Goal: Task Accomplishment & Management: Use online tool/utility

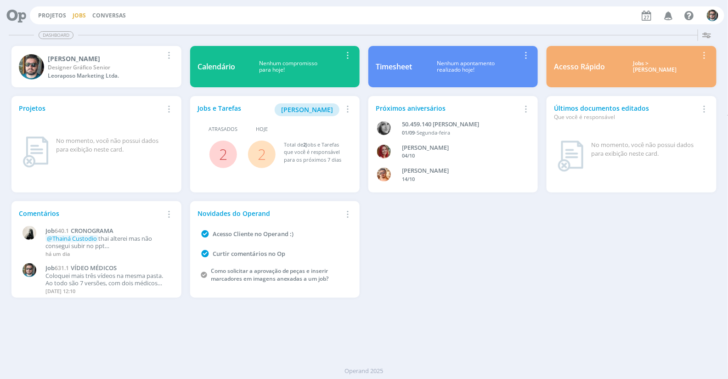
click at [73, 16] on link "Jobs" at bounding box center [79, 15] width 13 height 8
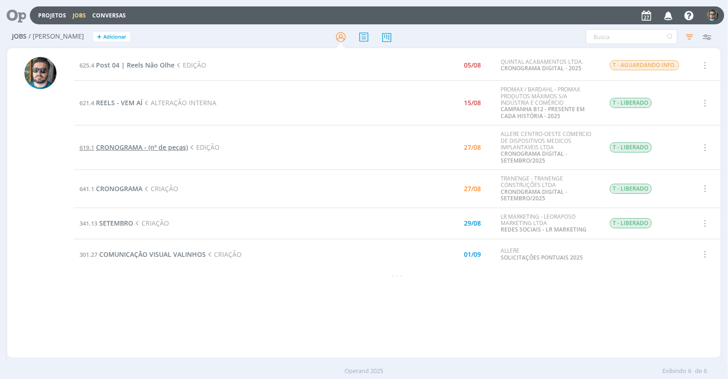
click at [155, 147] on span "CRONOGRAMA - (nº de peças)" at bounding box center [142, 147] width 92 height 9
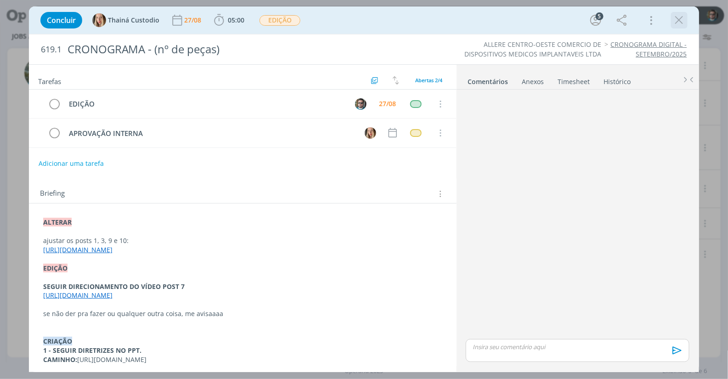
click at [681, 22] on icon "dialog" at bounding box center [679, 20] width 14 height 14
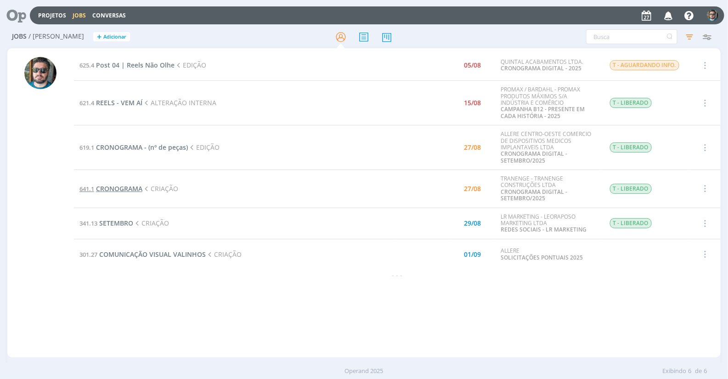
click at [107, 187] on span "CRONOGRAMA" at bounding box center [119, 188] width 46 height 9
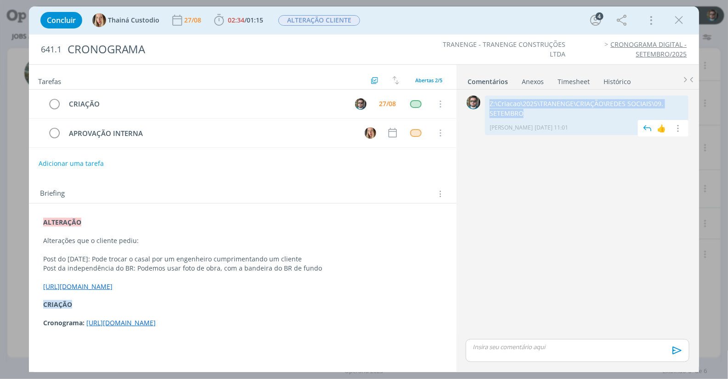
drag, startPoint x: 537, startPoint y: 116, endPoint x: 488, endPoint y: 103, distance: 51.2
click at [488, 103] on div "Z:\Criacao\2025\TRANENGE\CRIAÇÃO\REDES SOCIAIS\09. SETEMBRO [PERSON_NAME] [DATE…" at bounding box center [586, 116] width 203 height 40
copy p "Z:\Criacao\2025\TRANENGE\CRIAÇÃO\REDES SOCIAIS\09. SETEMBRO"
click at [240, 18] on span "02:34" at bounding box center [236, 20] width 17 height 9
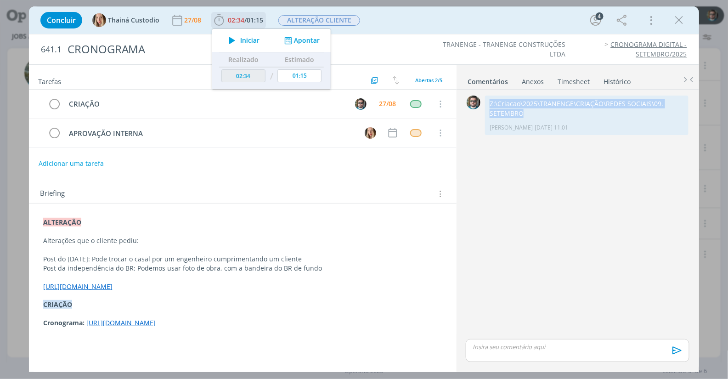
click at [249, 37] on span "Iniciar" at bounding box center [249, 40] width 19 height 6
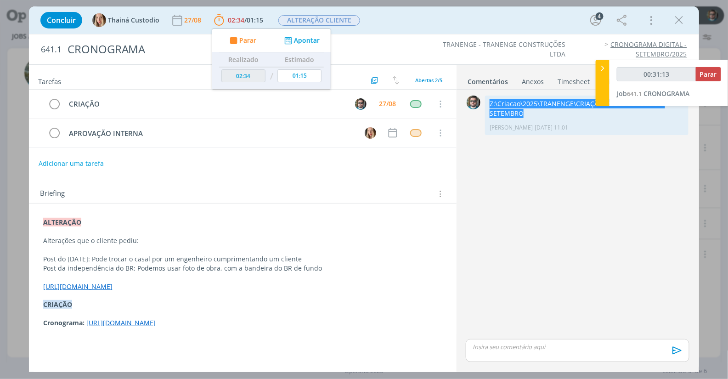
type input "00:32:13"
